Goal: Information Seeking & Learning: Learn about a topic

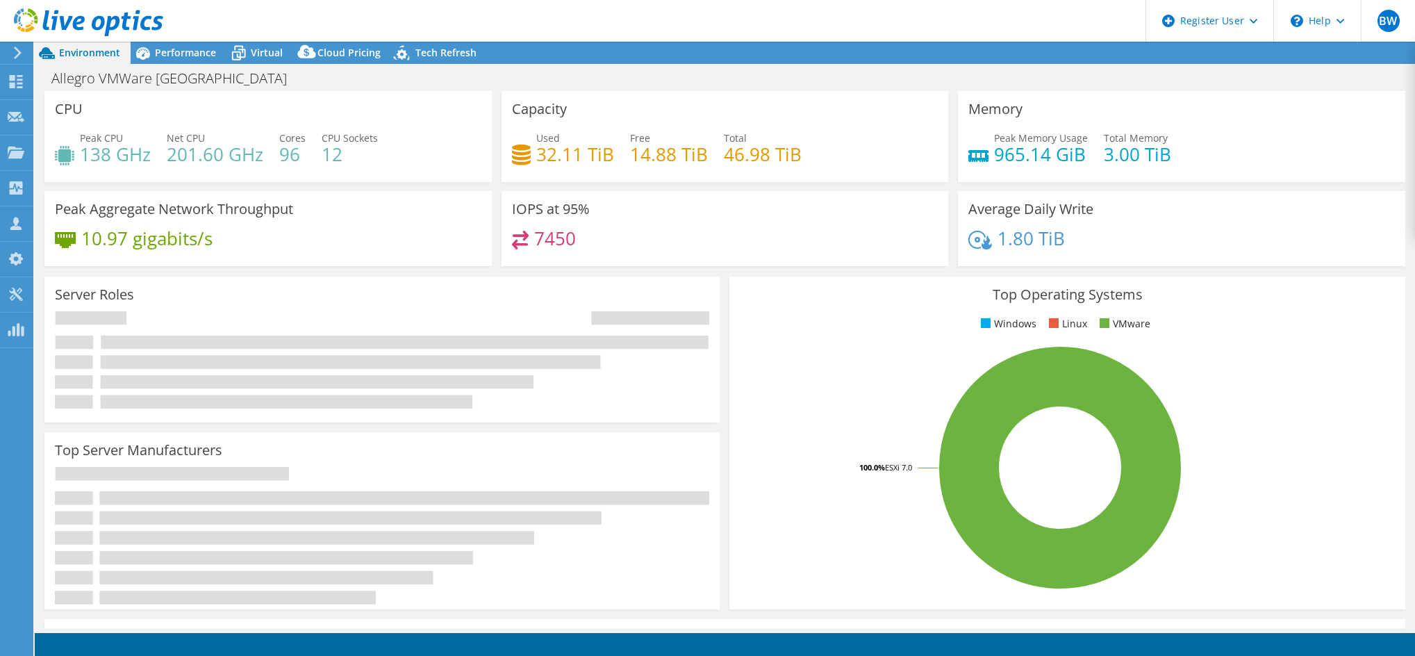
select select "USD"
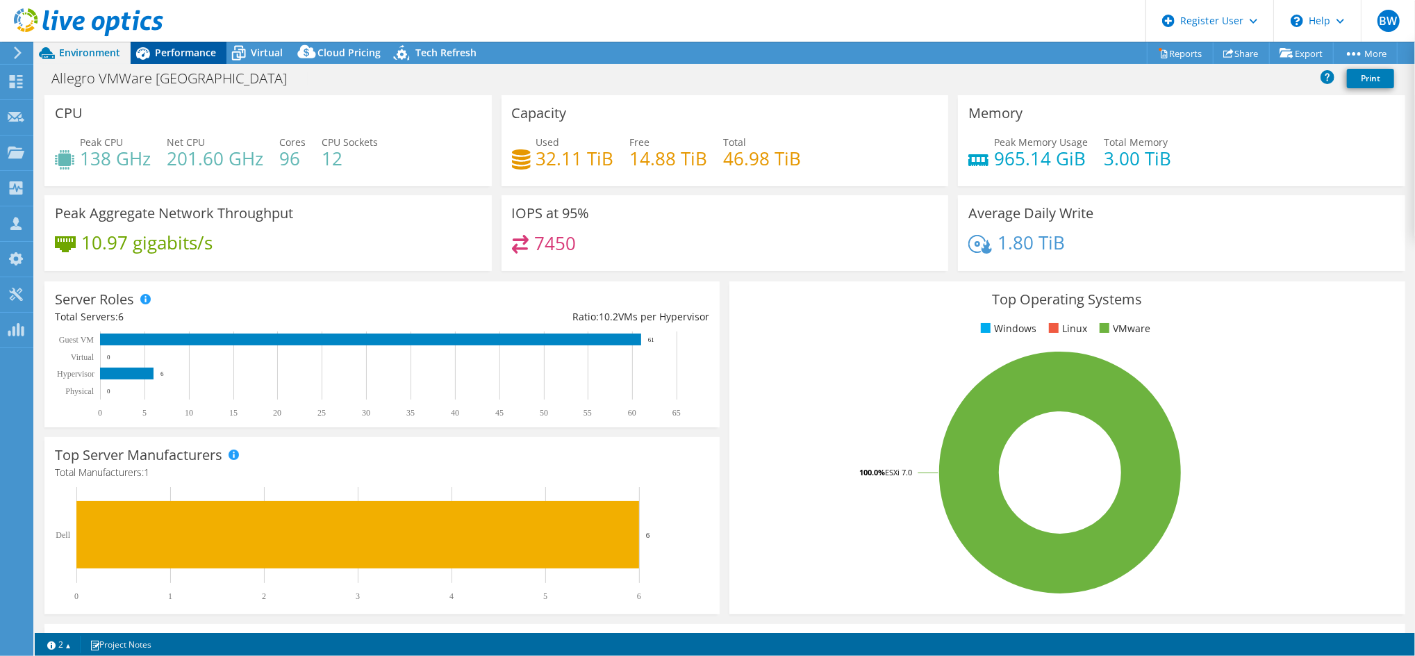
click at [165, 58] on span "Performance" at bounding box center [185, 52] width 61 height 13
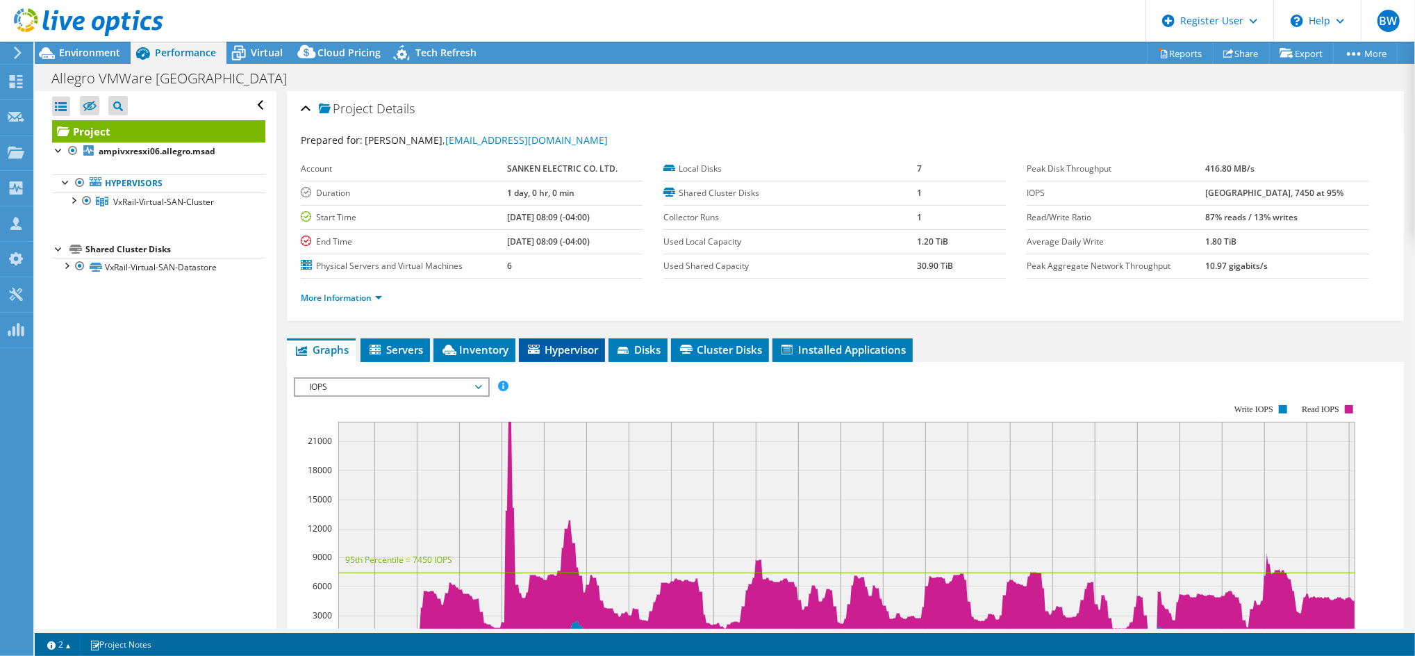
click at [565, 349] on span "Hypervisor" at bounding box center [562, 349] width 72 height 14
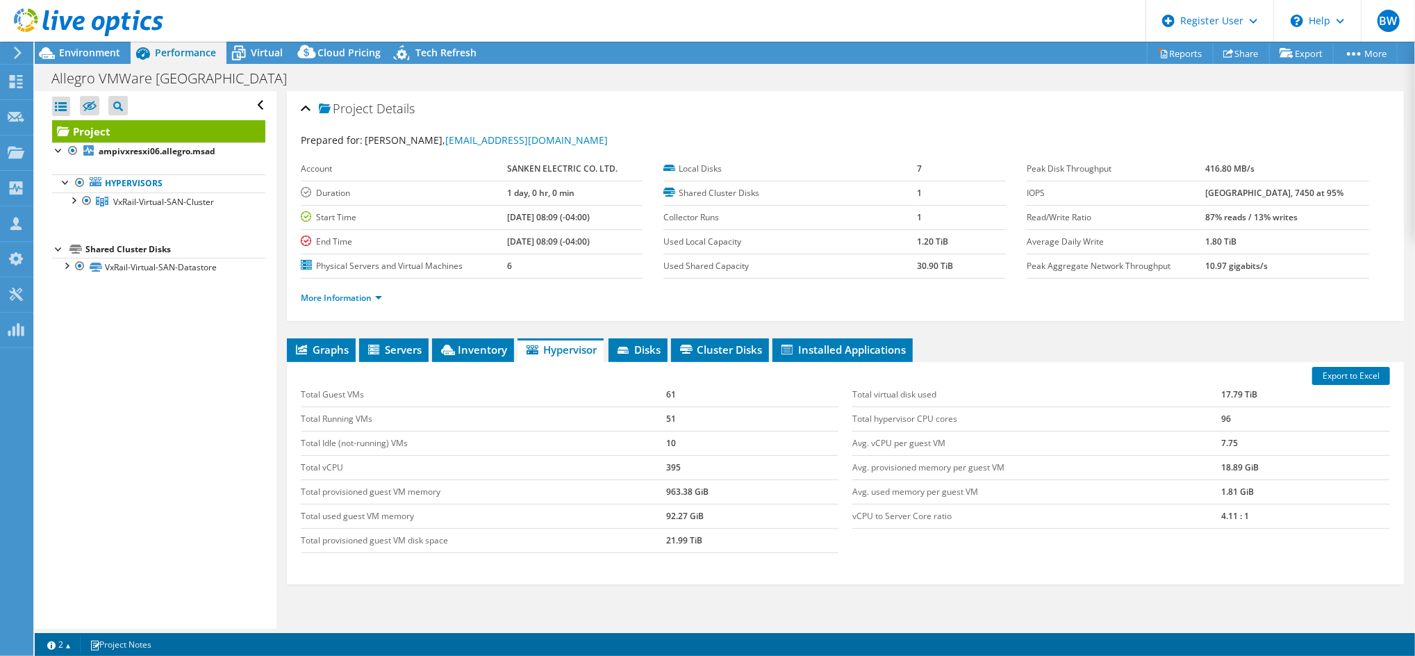
scroll to position [37, 0]
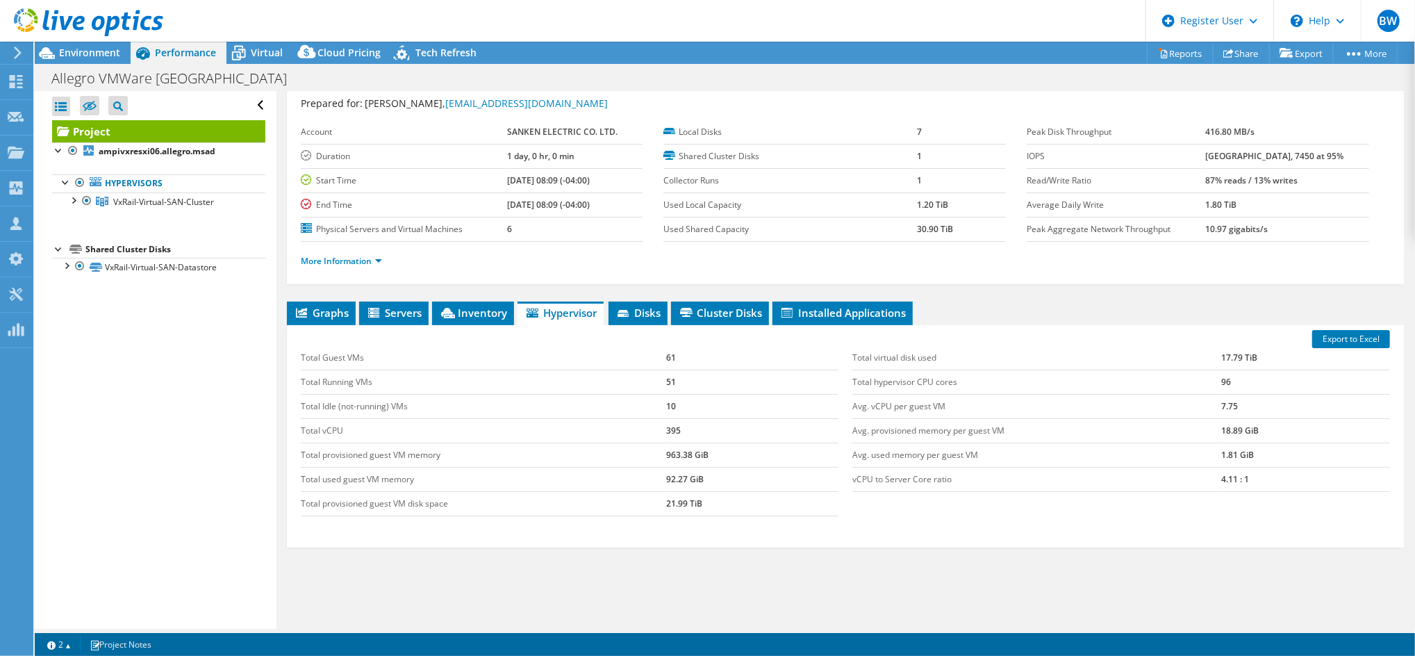
click at [625, 454] on td "Total provisioned guest VM memory" at bounding box center [483, 455] width 365 height 24
click at [347, 251] on ul "More Information" at bounding box center [845, 259] width 1089 height 19
click at [347, 258] on link "More Information" at bounding box center [341, 261] width 81 height 12
click at [782, 298] on div "Project Details Prepared for: [PERSON_NAME], [EMAIL_ADDRESS][DOMAIN_NAME] Accou…" at bounding box center [845, 363] width 1138 height 619
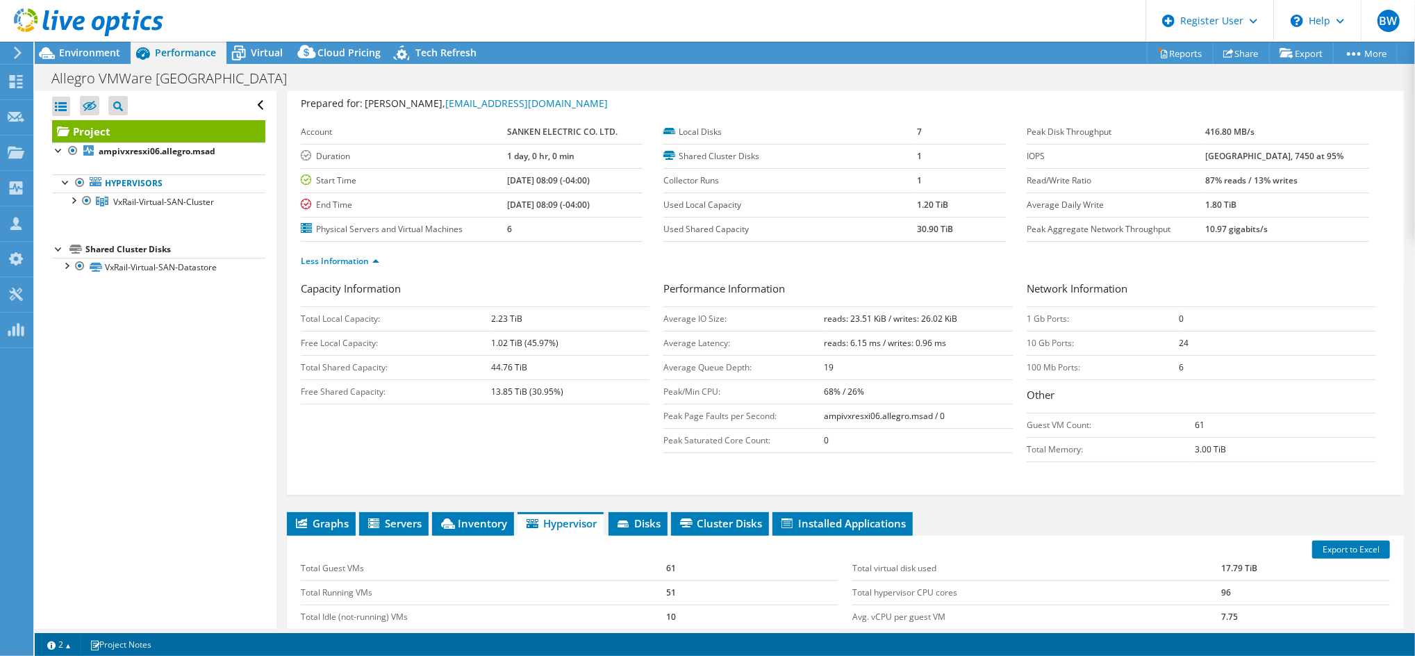
click at [815, 279] on div "Less Information" at bounding box center [845, 261] width 1089 height 39
click at [108, 58] on span "Environment" at bounding box center [89, 52] width 61 height 13
